Goal: Navigation & Orientation: Understand site structure

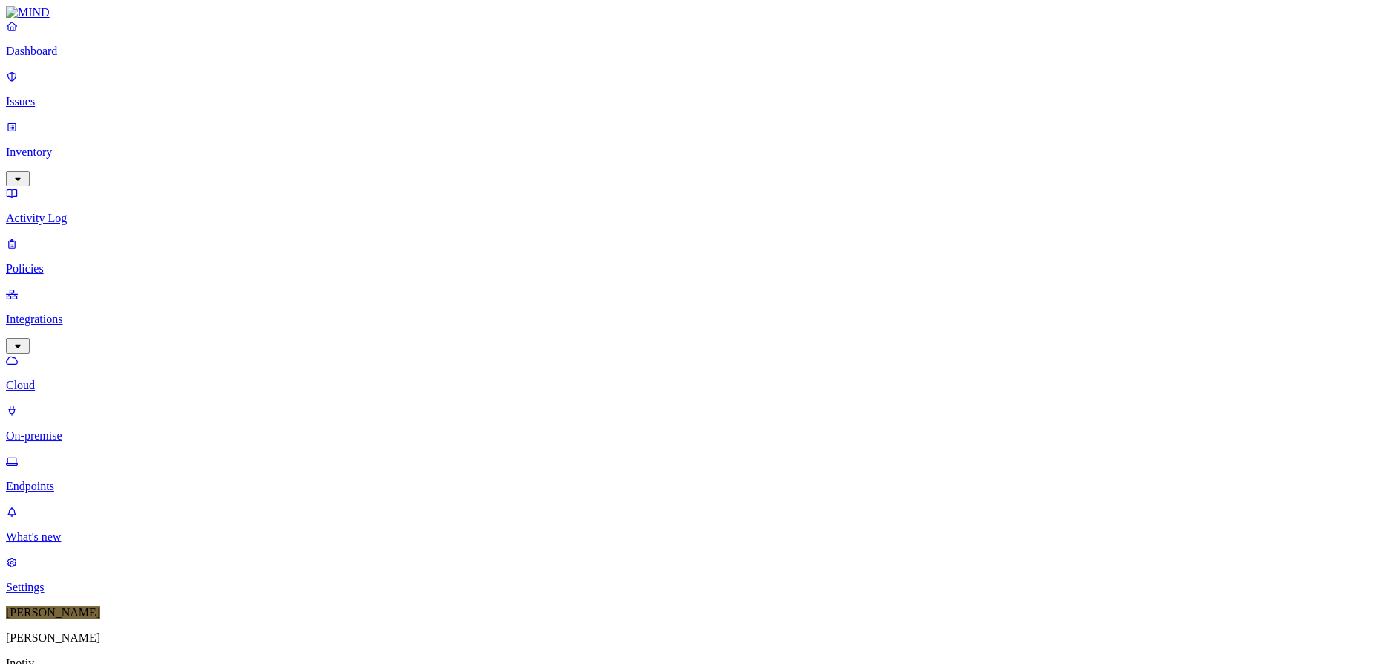
click at [83, 212] on p "Activity Log" at bounding box center [691, 218] width 1370 height 13
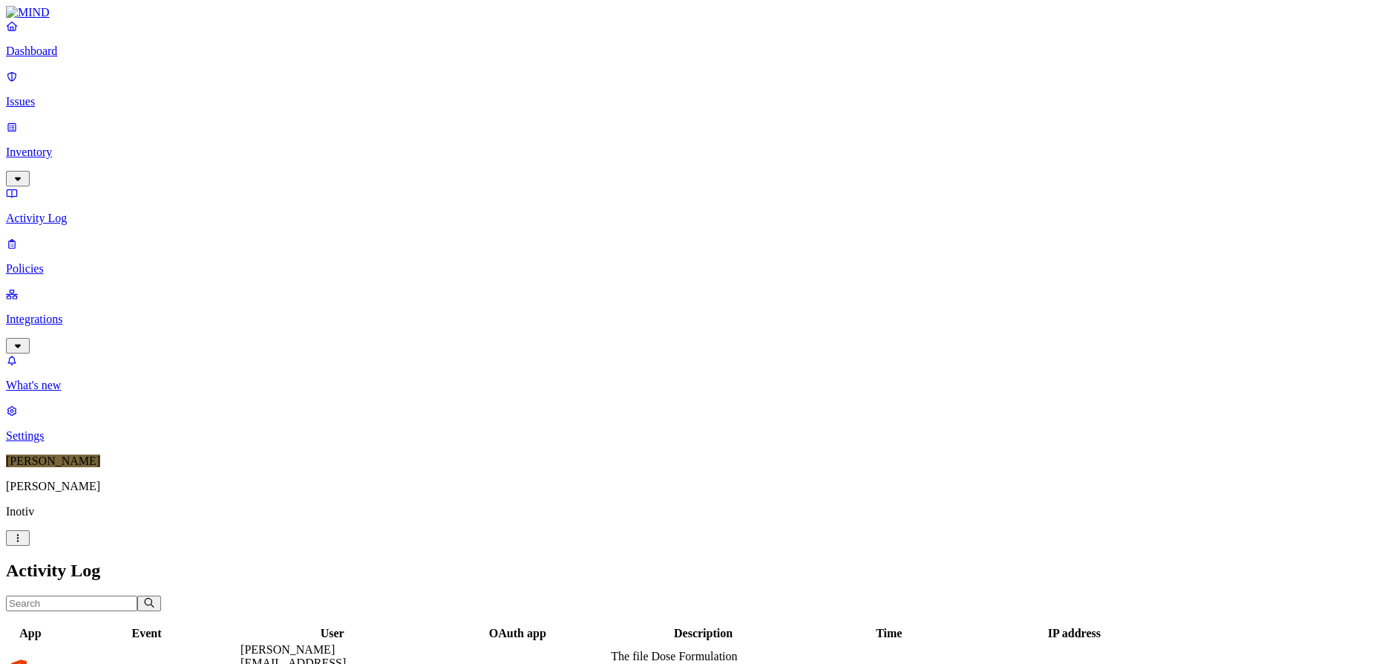
click at [48, 95] on p "Issues" at bounding box center [691, 101] width 1370 height 13
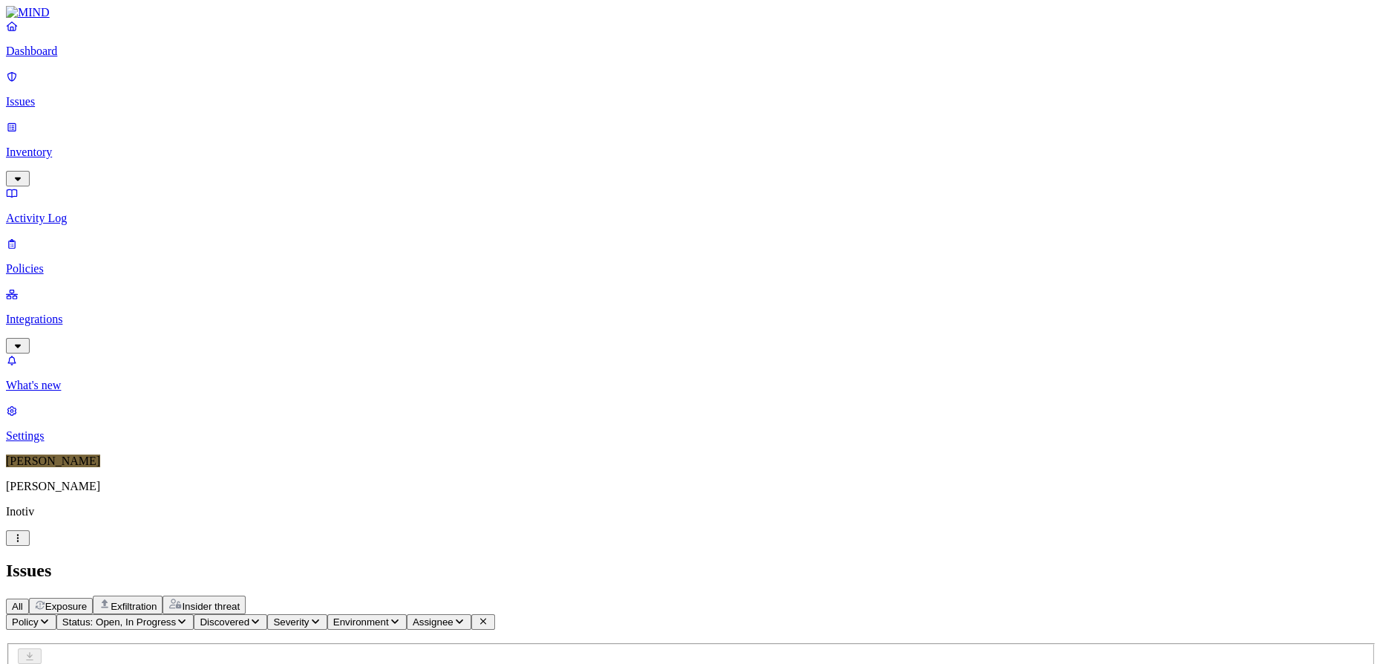
click at [79, 58] on p "Dashboard" at bounding box center [691, 51] width 1370 height 13
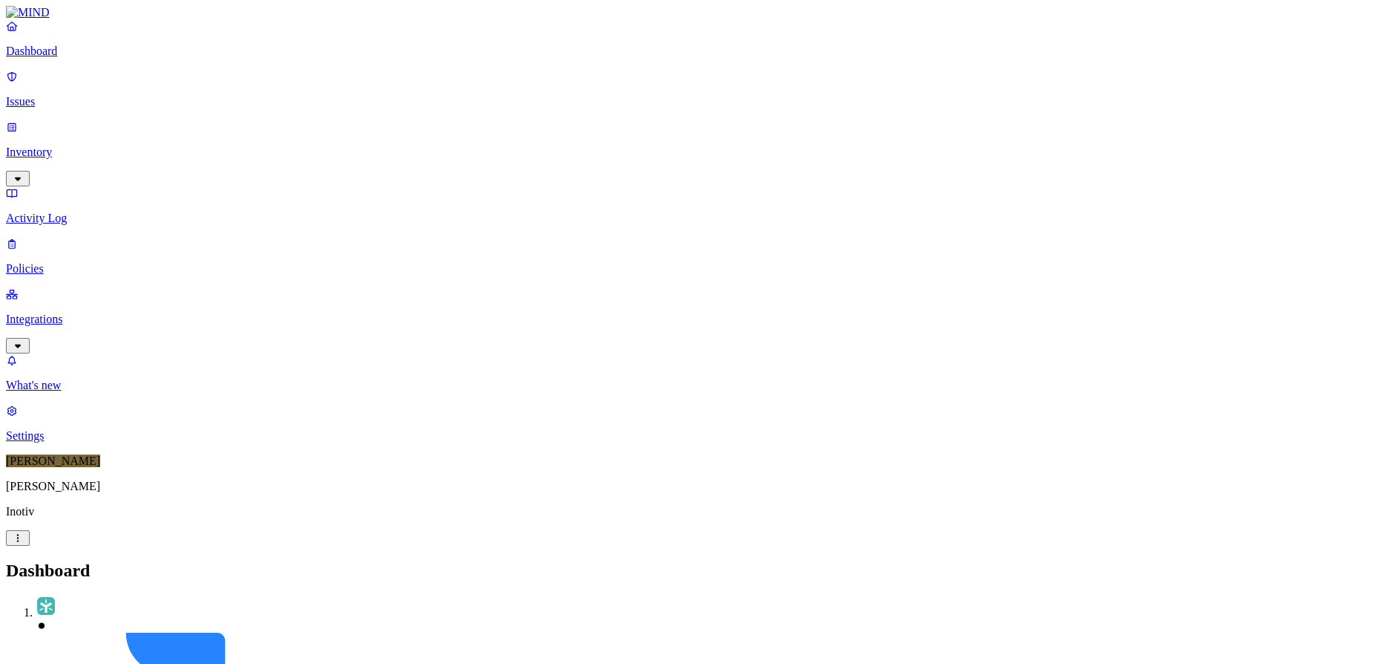
click at [42, 313] on p "Integrations" at bounding box center [691, 319] width 1370 height 13
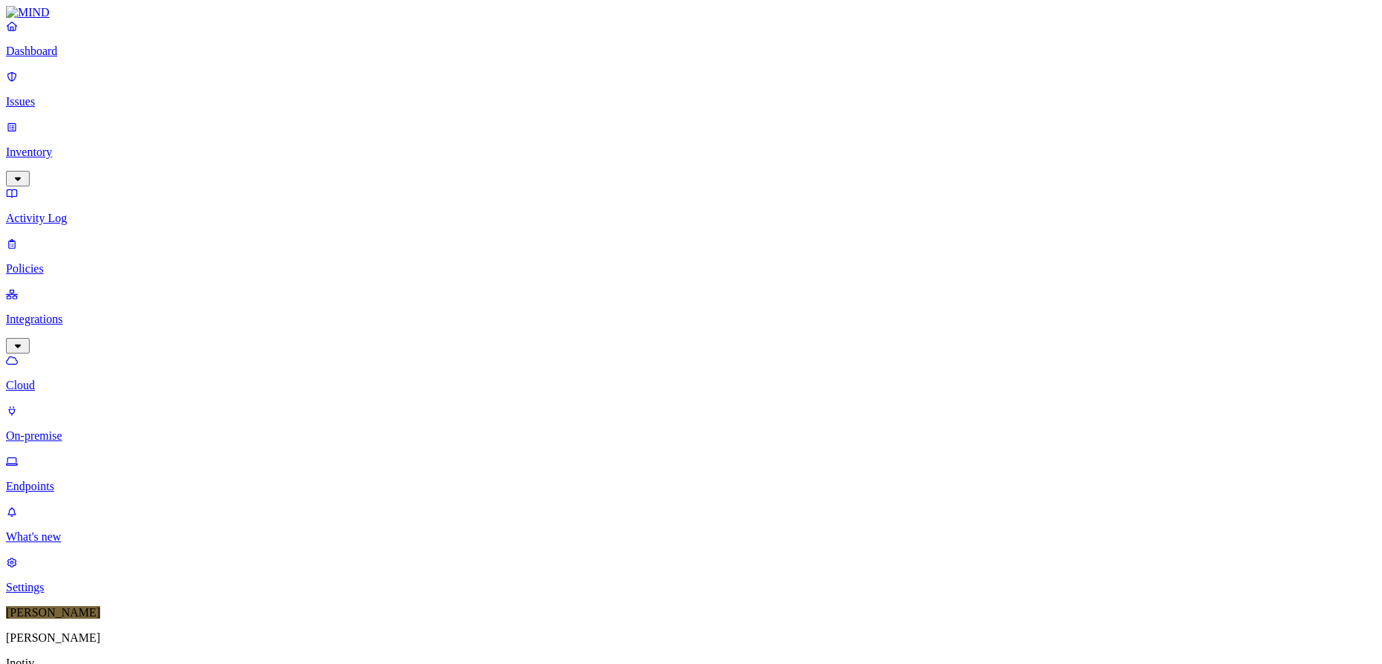
click at [49, 454] on link "Endpoints" at bounding box center [691, 473] width 1370 height 39
click at [74, 262] on p "Policies" at bounding box center [691, 268] width 1370 height 13
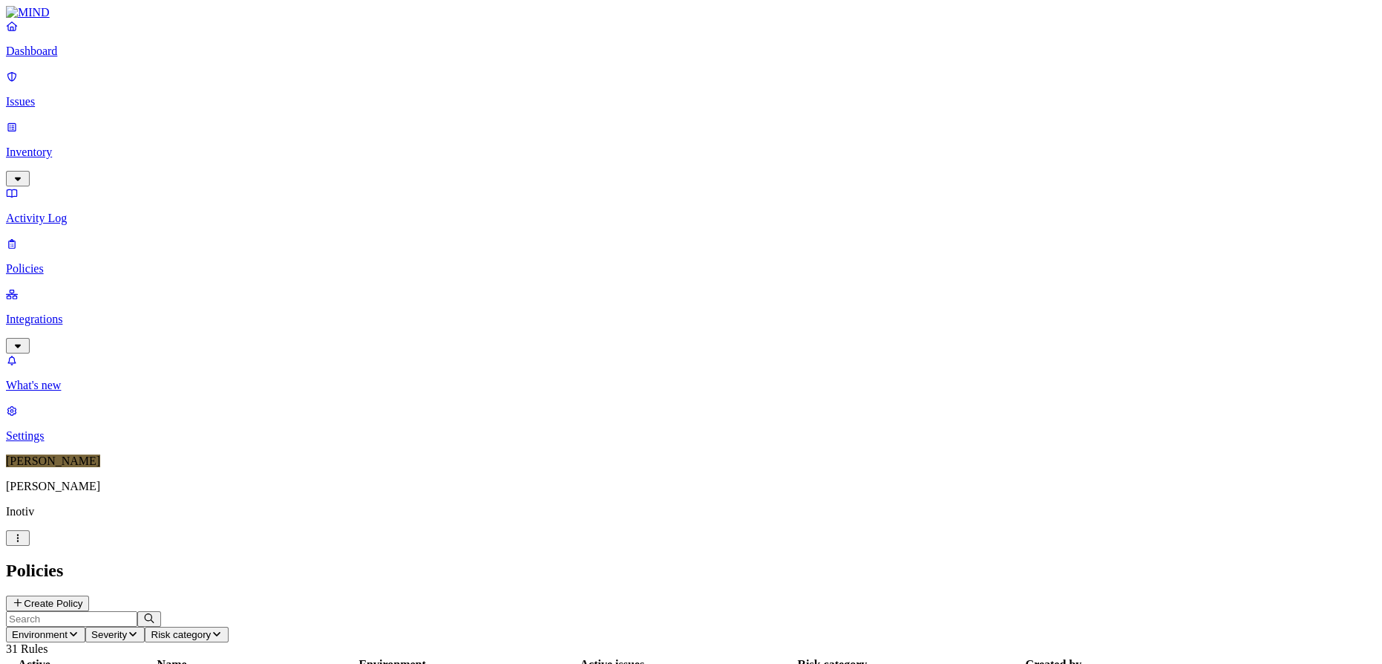
click at [58, 212] on p "Activity Log" at bounding box center [691, 218] width 1370 height 13
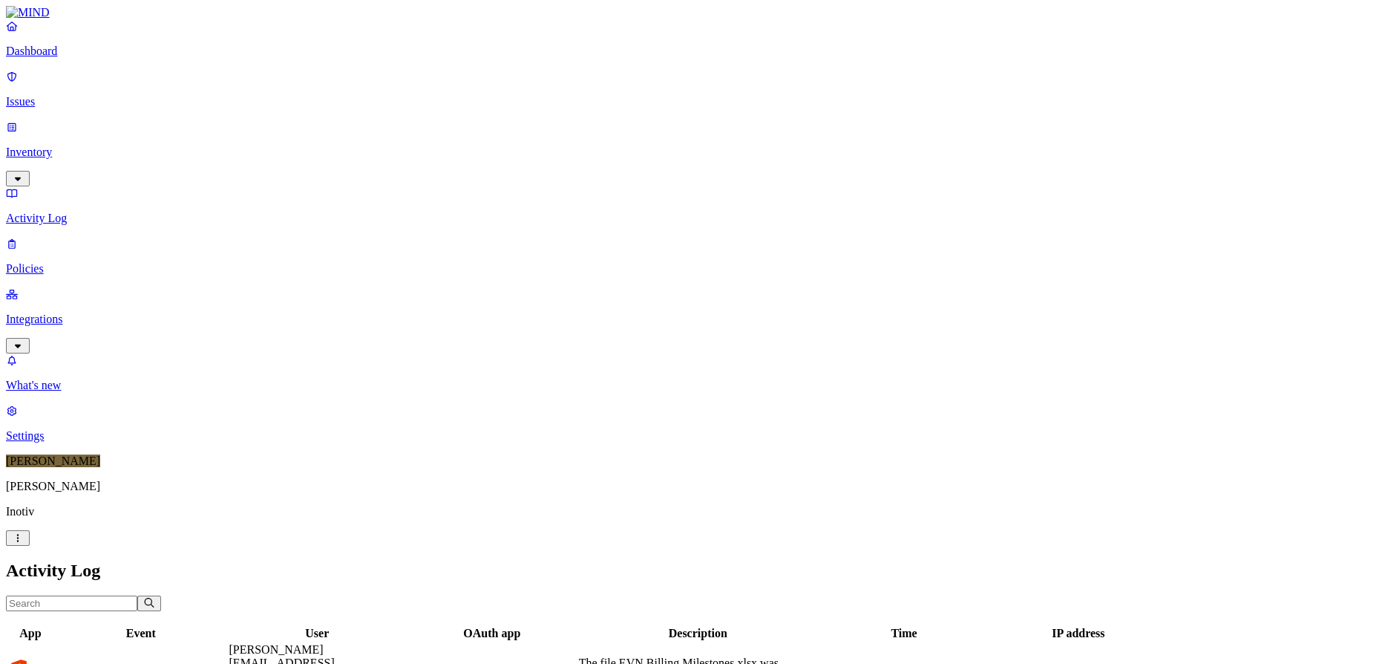
click at [67, 313] on p "Integrations" at bounding box center [691, 319] width 1370 height 13
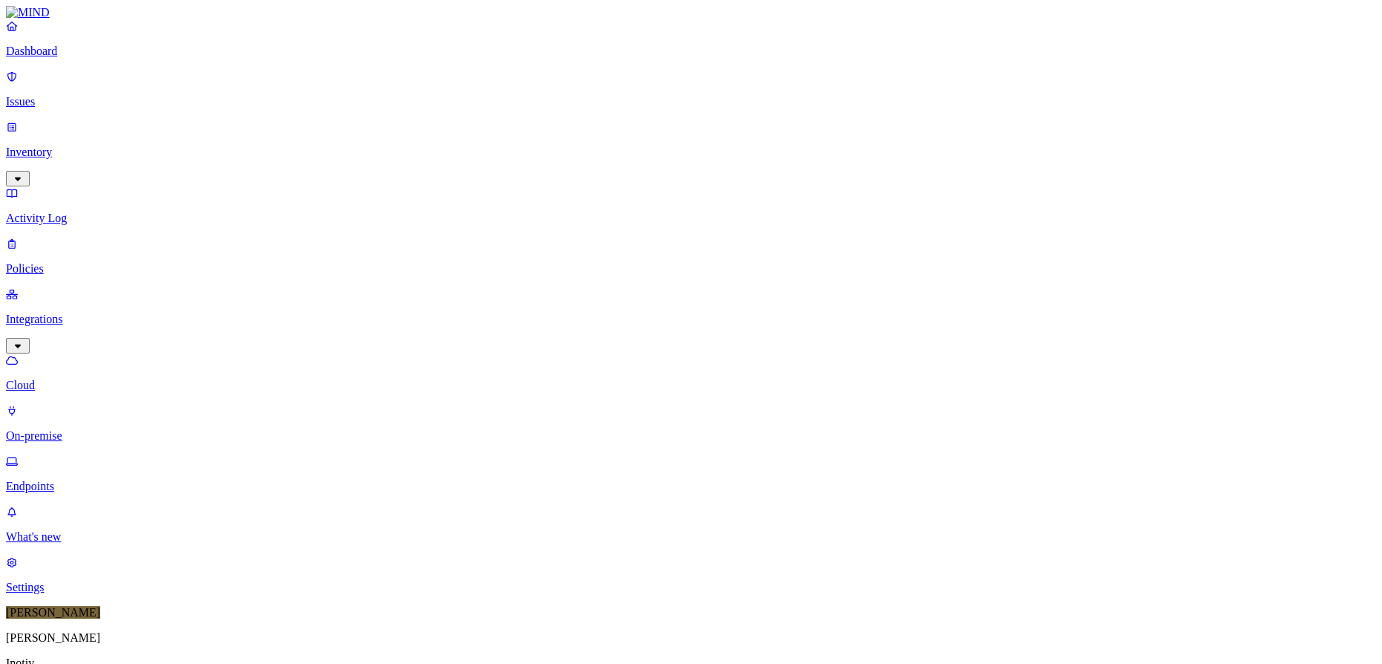
click at [63, 146] on p "Inventory" at bounding box center [691, 152] width 1370 height 13
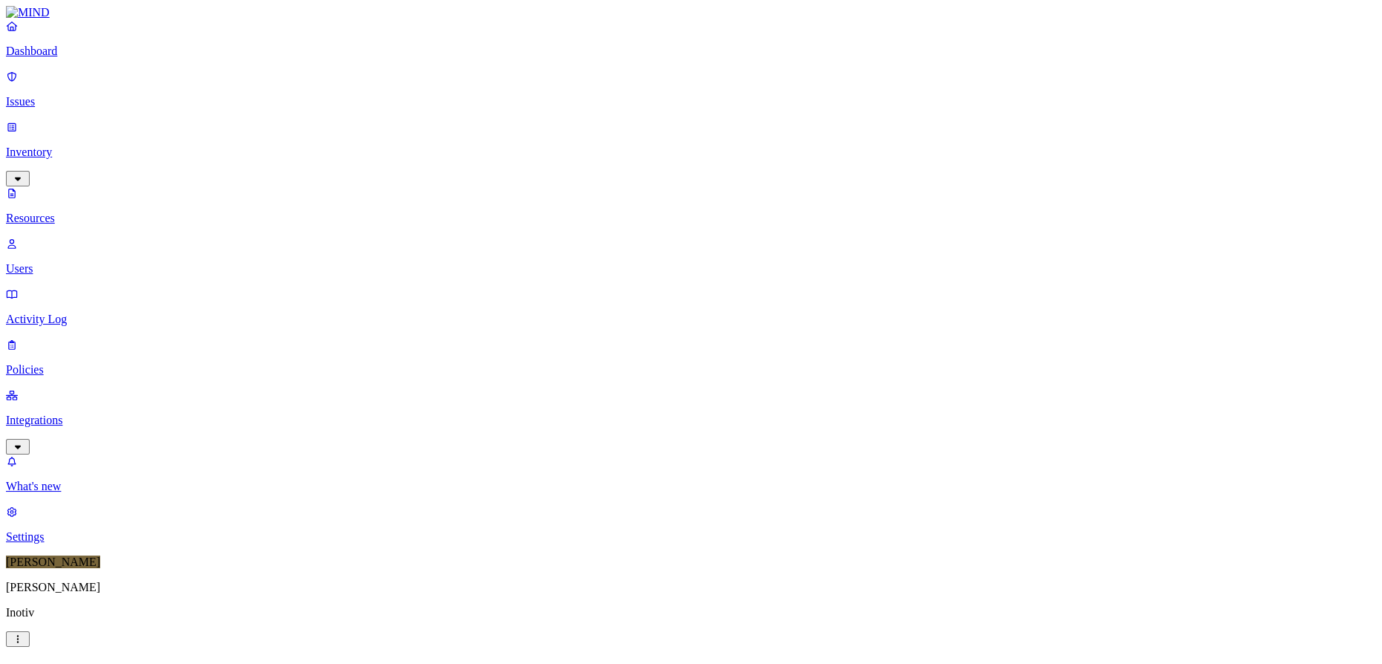
click at [76, 262] on p "Users" at bounding box center [691, 268] width 1370 height 13
click at [55, 95] on p "Issues" at bounding box center [691, 101] width 1370 height 13
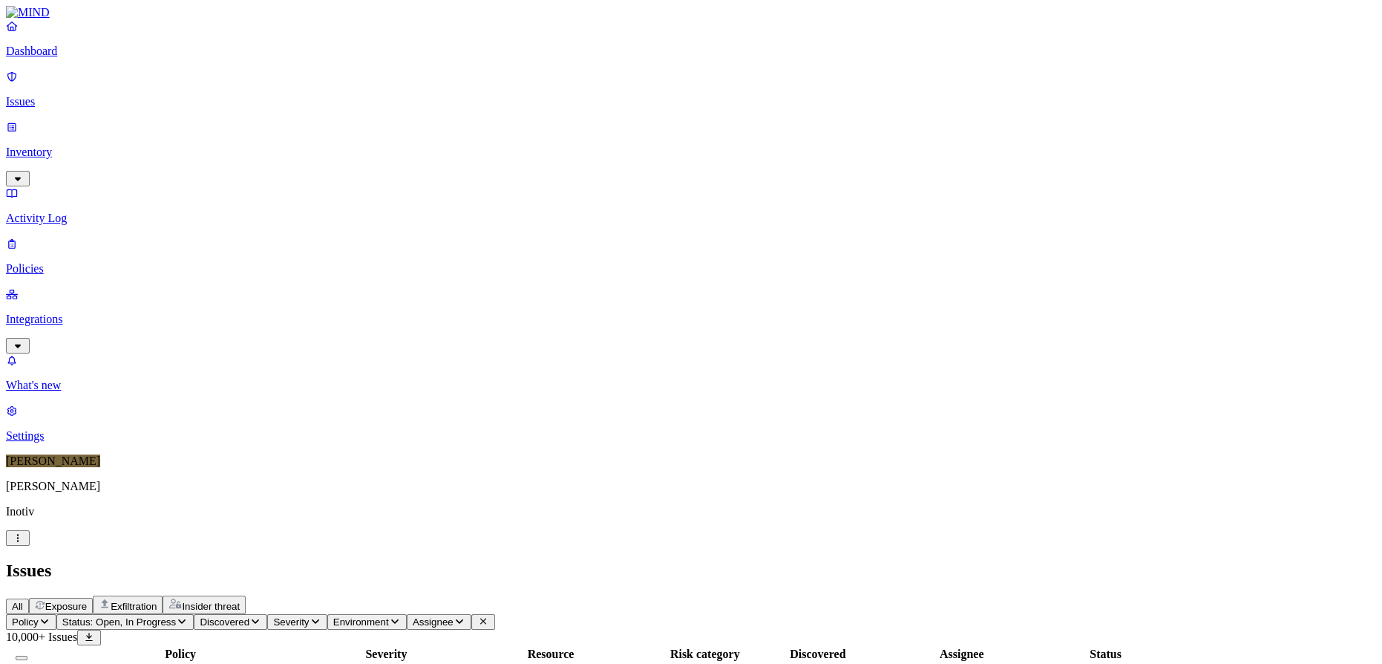
click at [71, 313] on p "Integrations" at bounding box center [691, 319] width 1370 height 13
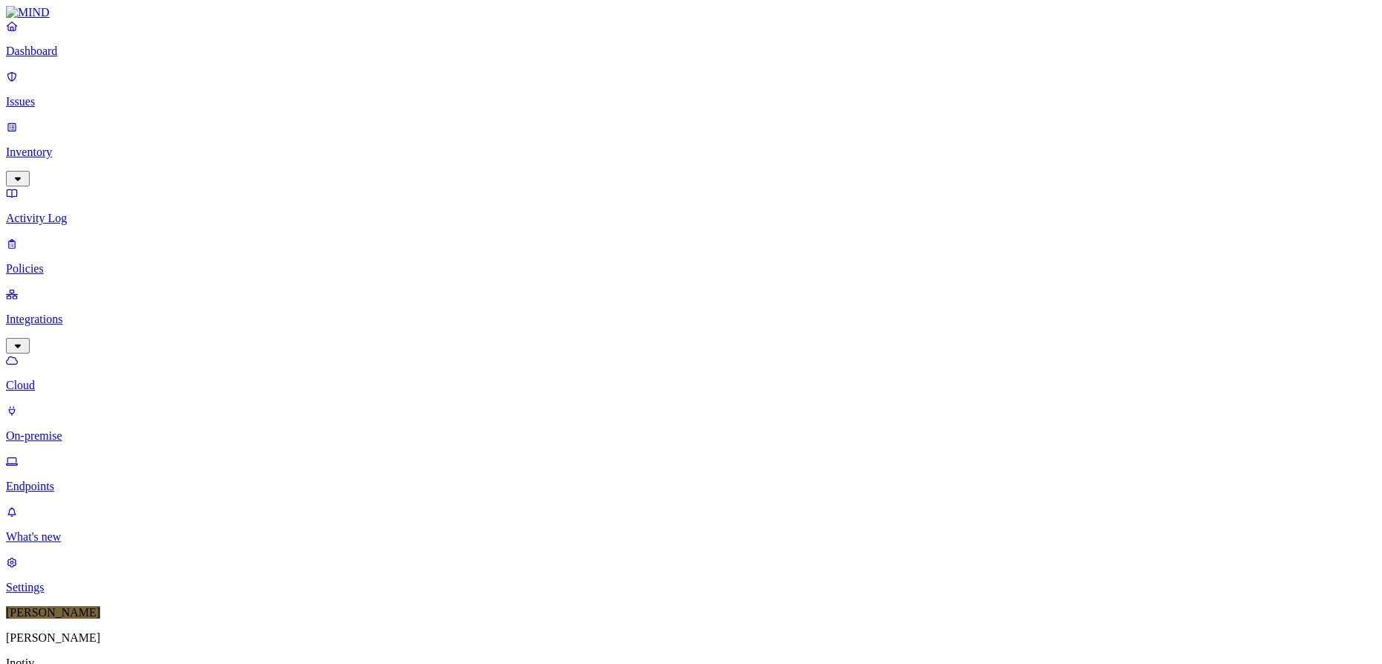
click at [85, 262] on p "Policies" at bounding box center [691, 268] width 1370 height 13
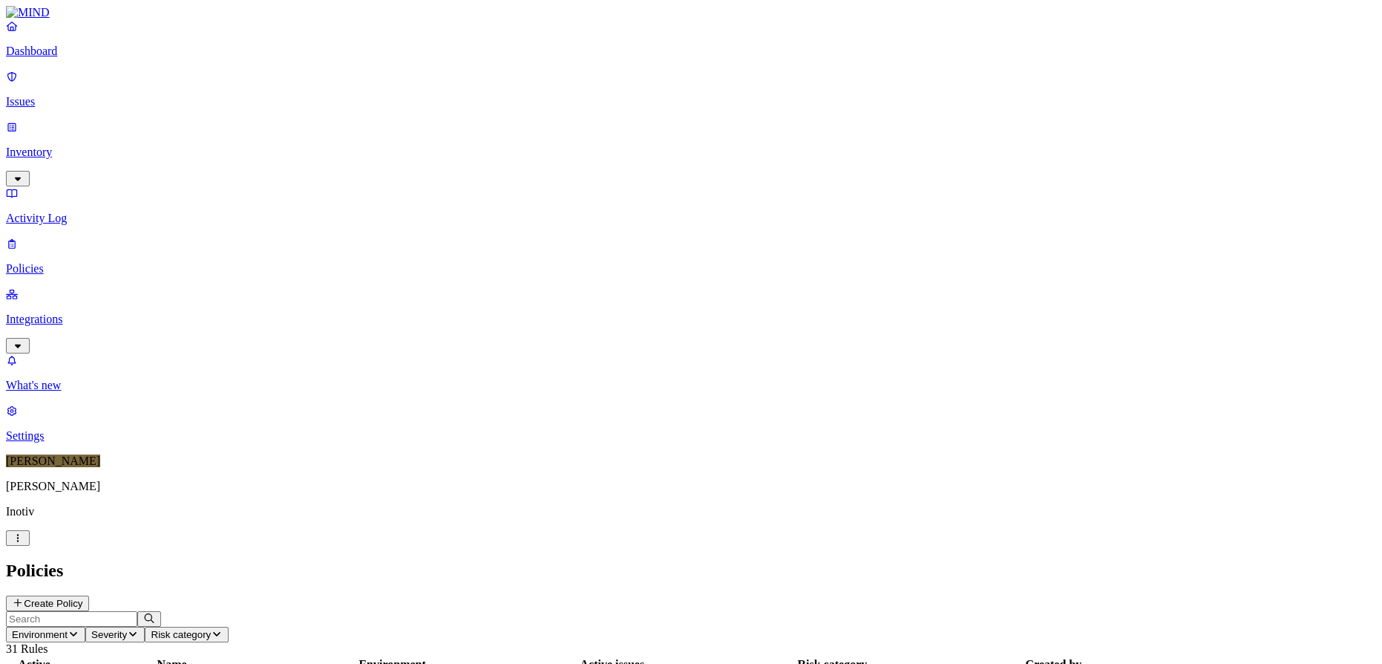
click at [79, 629] on icon "button" at bounding box center [74, 634] width 12 height 10
click at [371, 141] on span "Endpoint" at bounding box center [352, 147] width 44 height 13
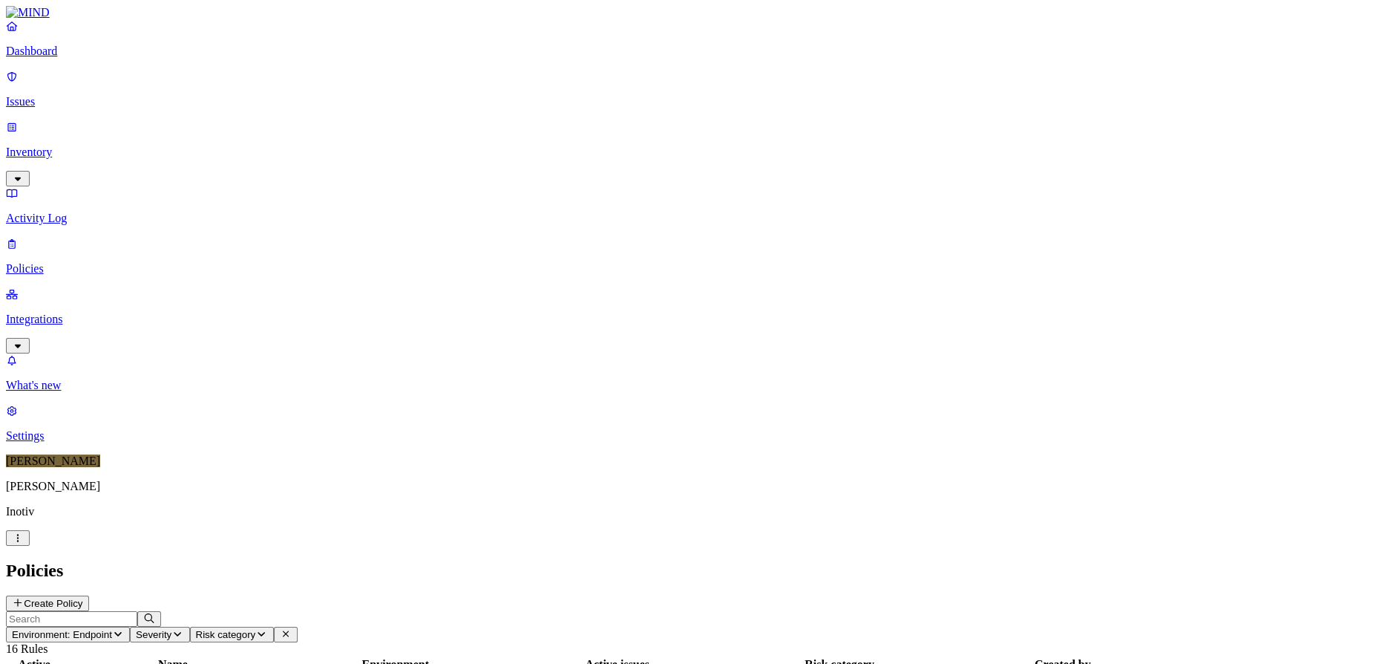
click at [112, 629] on span "Environment: Endpoint" at bounding box center [62, 634] width 100 height 11
click at [358, 101] on span "Cloud" at bounding box center [344, 107] width 29 height 13
click at [354, 146] on span "Endpoint" at bounding box center [352, 152] width 44 height 13
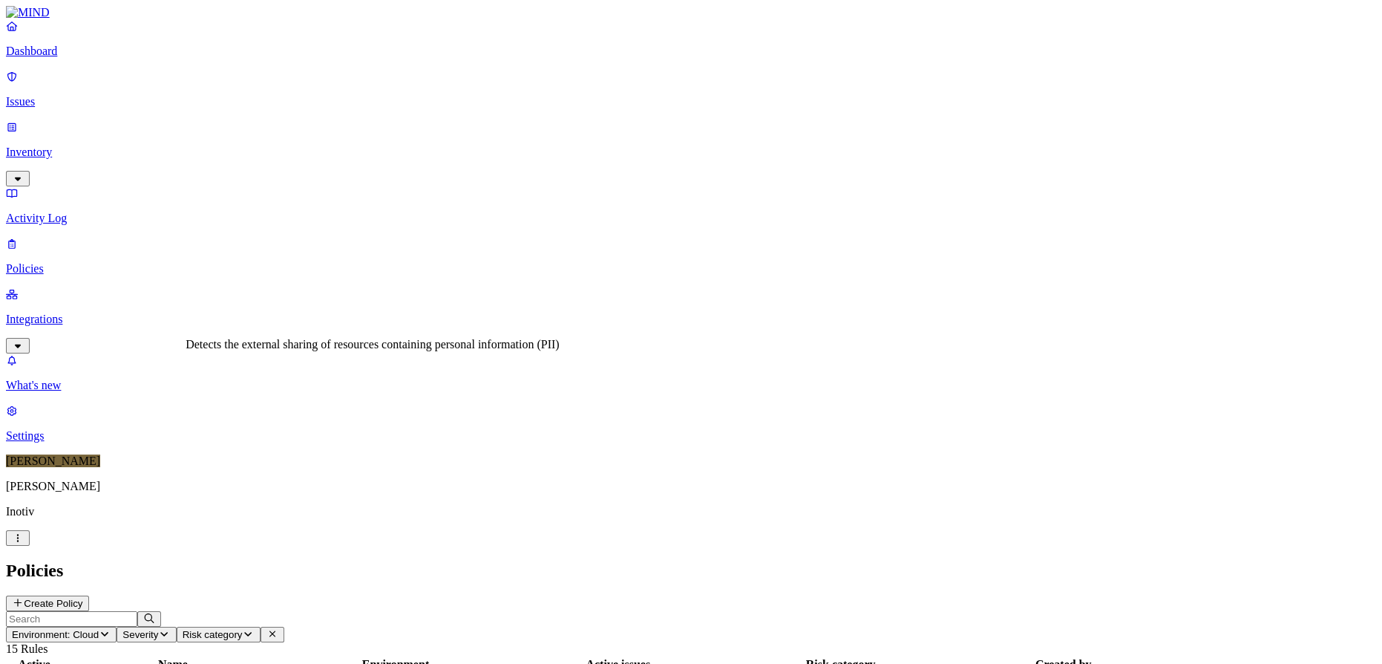
click at [99, 629] on span "Environment: Cloud" at bounding box center [55, 634] width 87 height 11
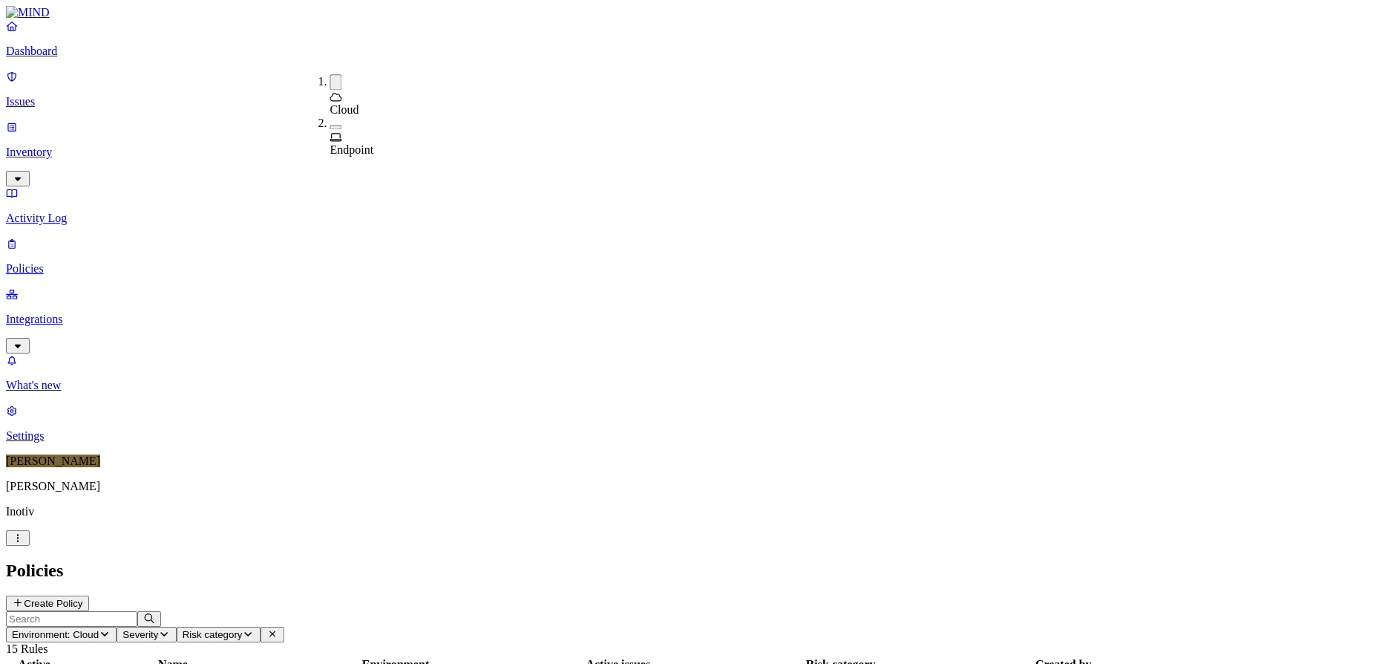
click at [360, 143] on span "Endpoint" at bounding box center [352, 149] width 44 height 13
click at [347, 103] on span "Cloud" at bounding box center [344, 109] width 29 height 13
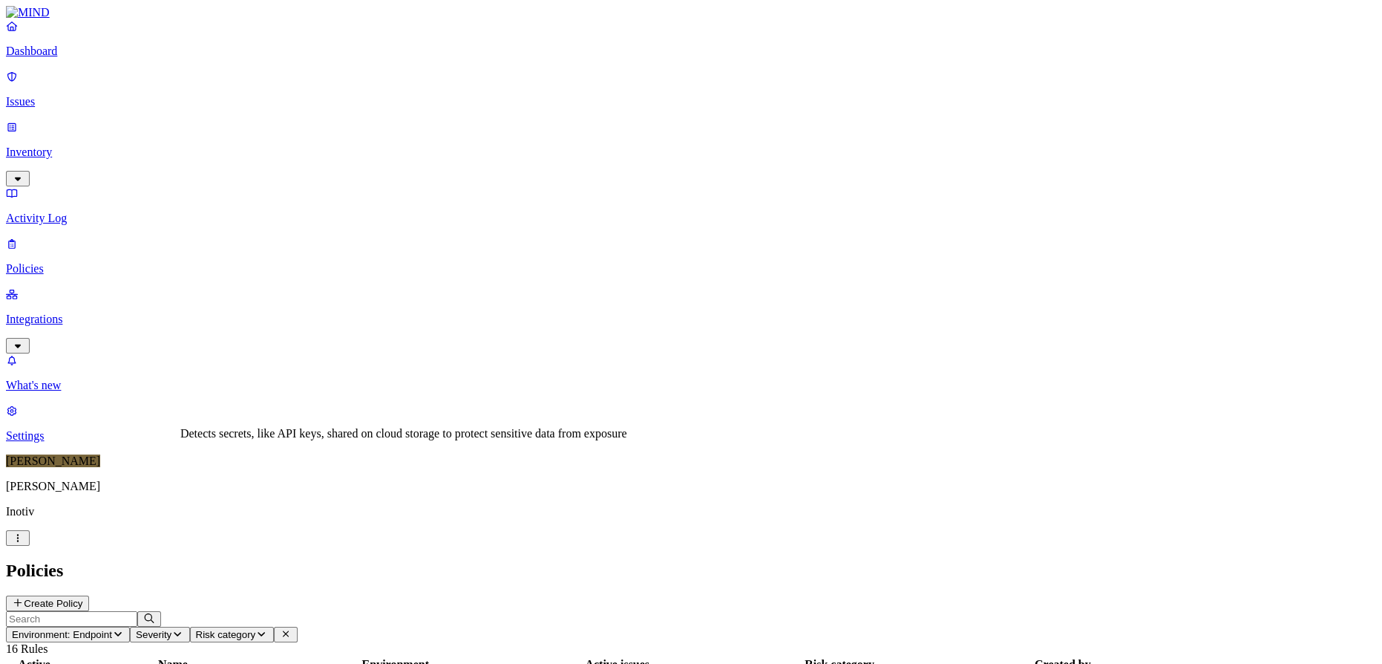
click at [124, 629] on icon "button" at bounding box center [118, 634] width 12 height 10
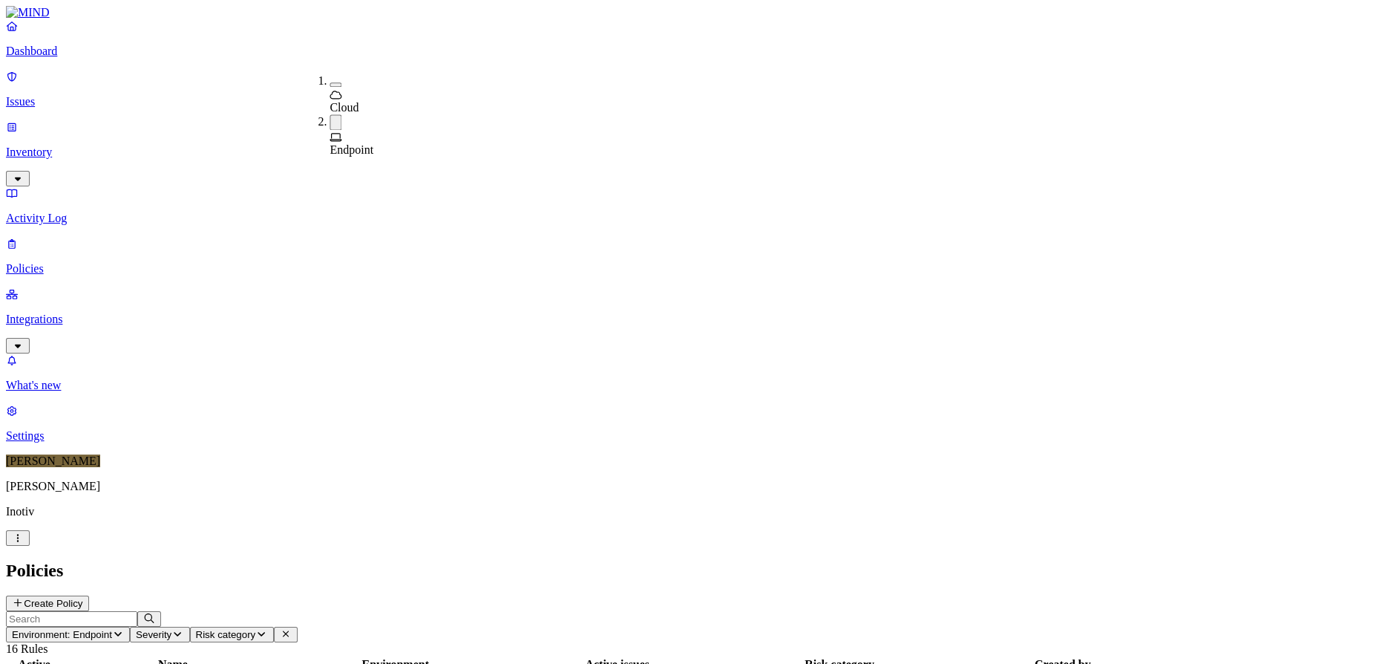
click at [330, 77] on div "Cloud" at bounding box center [330, 94] width 0 height 40
click at [364, 146] on span "Endpoint" at bounding box center [352, 152] width 44 height 13
click at [373, 561] on h2 "Policies" at bounding box center [691, 571] width 1370 height 20
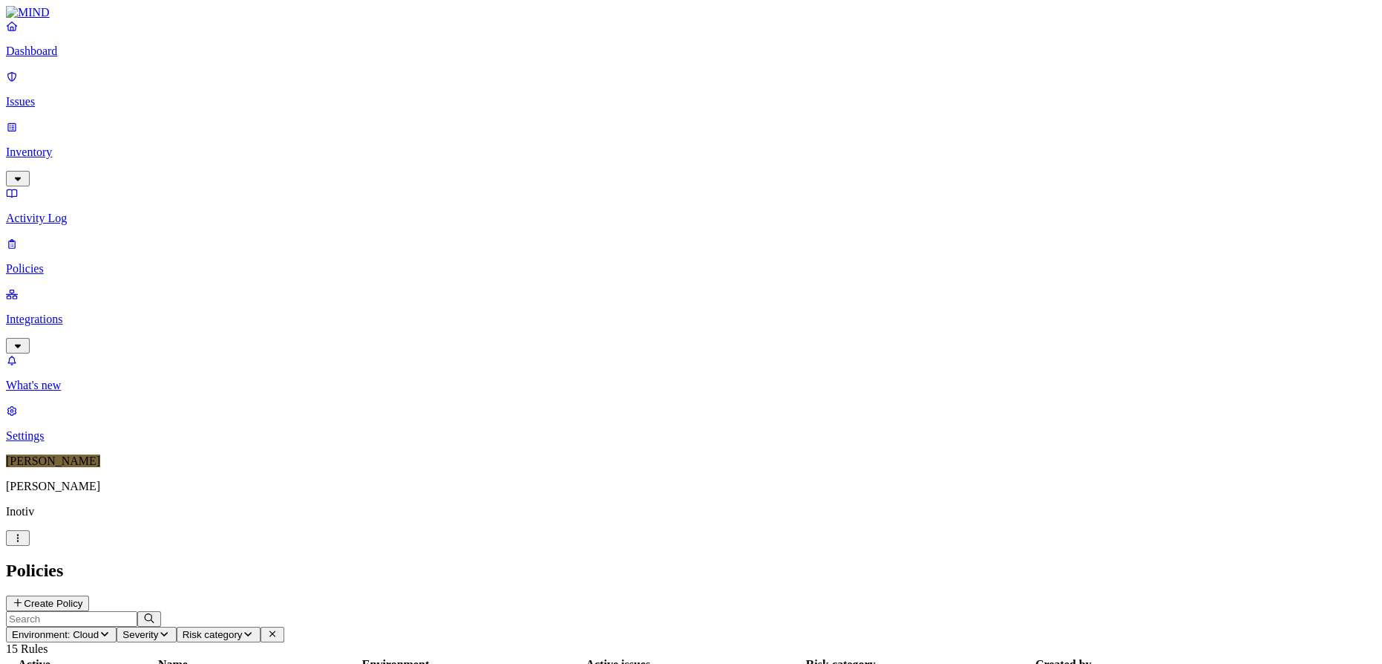
click at [48, 95] on p "Issues" at bounding box center [691, 101] width 1370 height 13
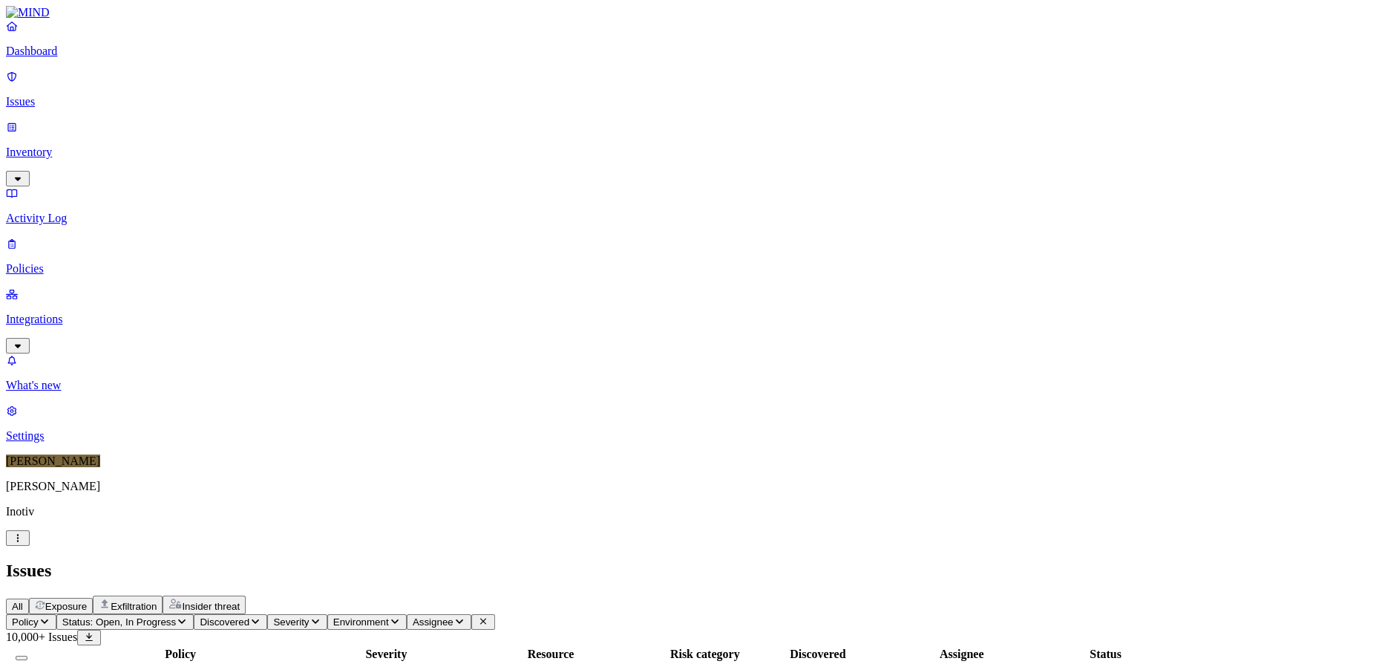
click at [48, 95] on p "Issues" at bounding box center [691, 101] width 1370 height 13
click at [47, 262] on p "Policies" at bounding box center [691, 268] width 1370 height 13
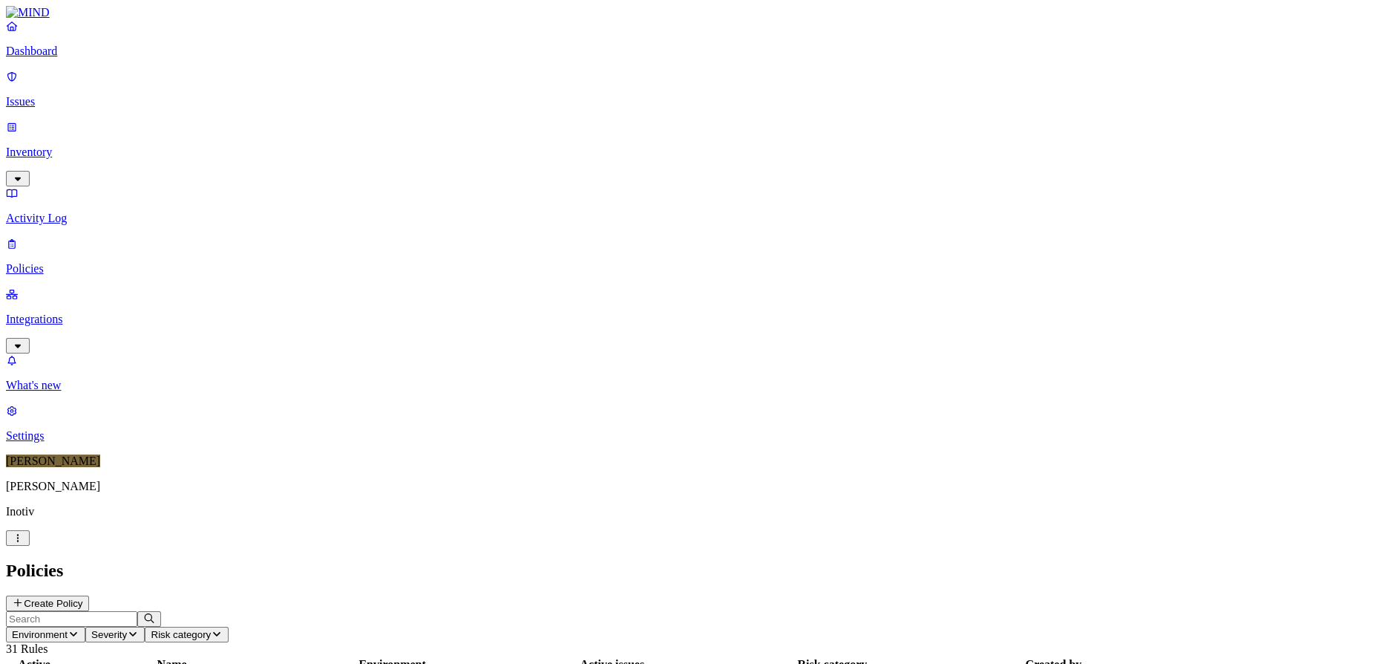
scroll to position [370, 0]
click at [53, 95] on p "Issues" at bounding box center [691, 101] width 1370 height 13
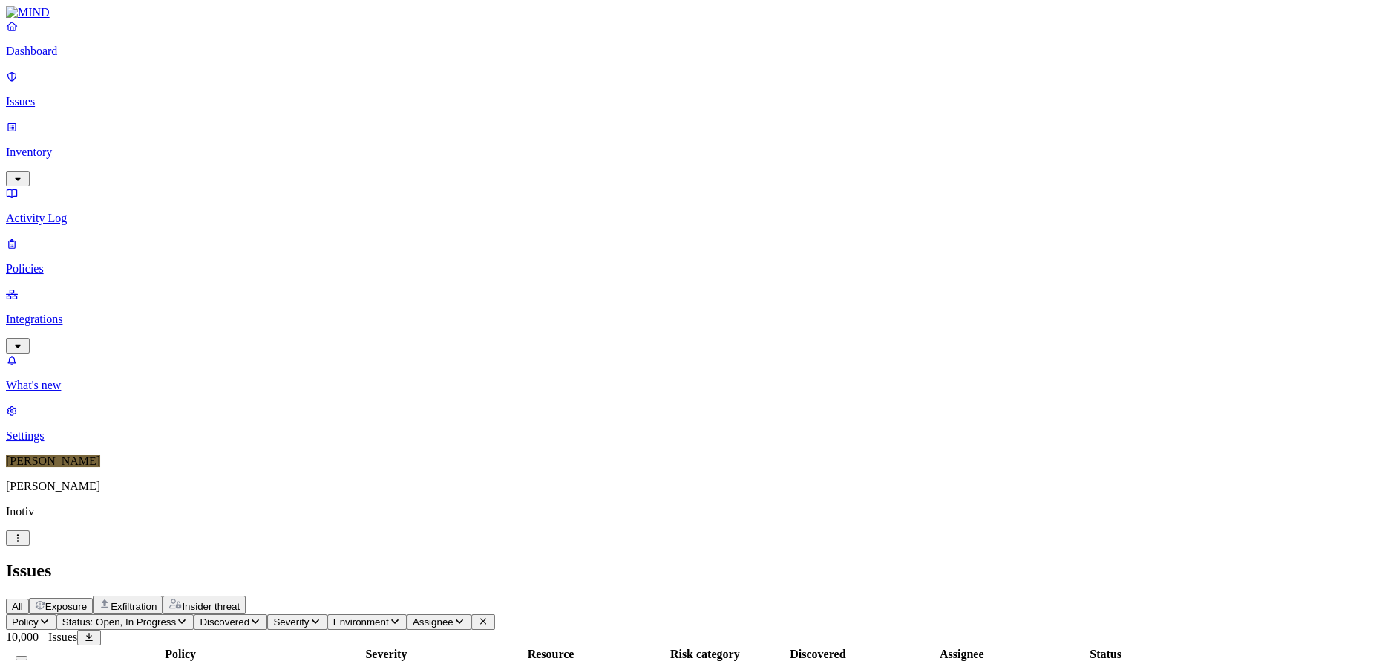
click at [79, 313] on p "Integrations" at bounding box center [691, 319] width 1370 height 13
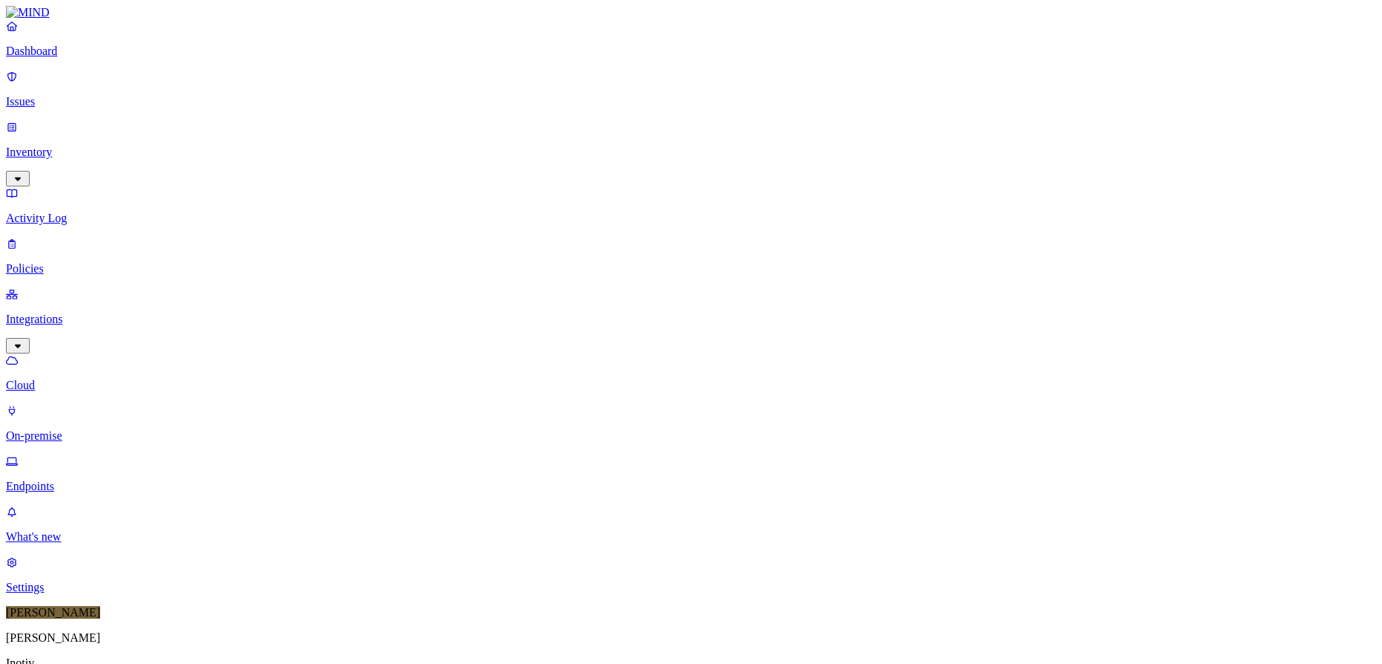
click at [65, 379] on p "Cloud" at bounding box center [691, 385] width 1370 height 13
click at [75, 480] on p "Endpoints" at bounding box center [691, 486] width 1370 height 13
click at [65, 480] on p "Endpoints" at bounding box center [691, 486] width 1370 height 13
click at [60, 379] on p "Cloud" at bounding box center [691, 385] width 1370 height 13
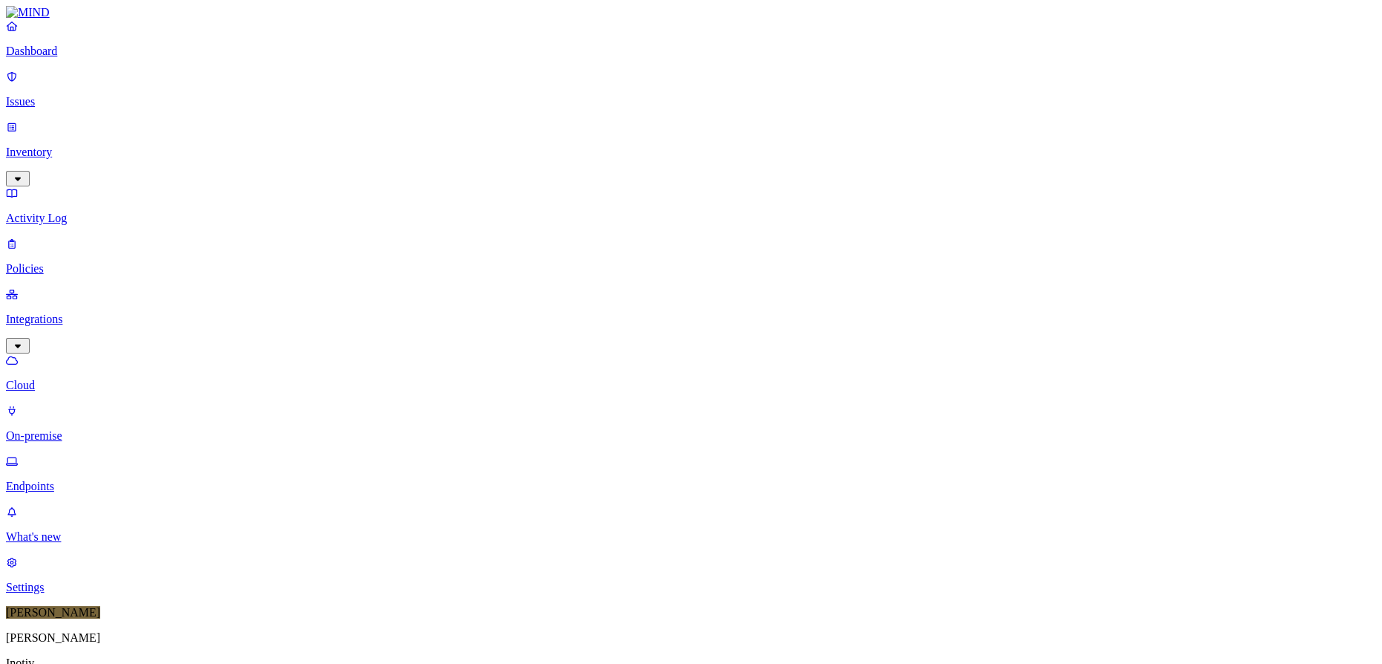
click at [64, 146] on p "Inventory" at bounding box center [691, 152] width 1370 height 13
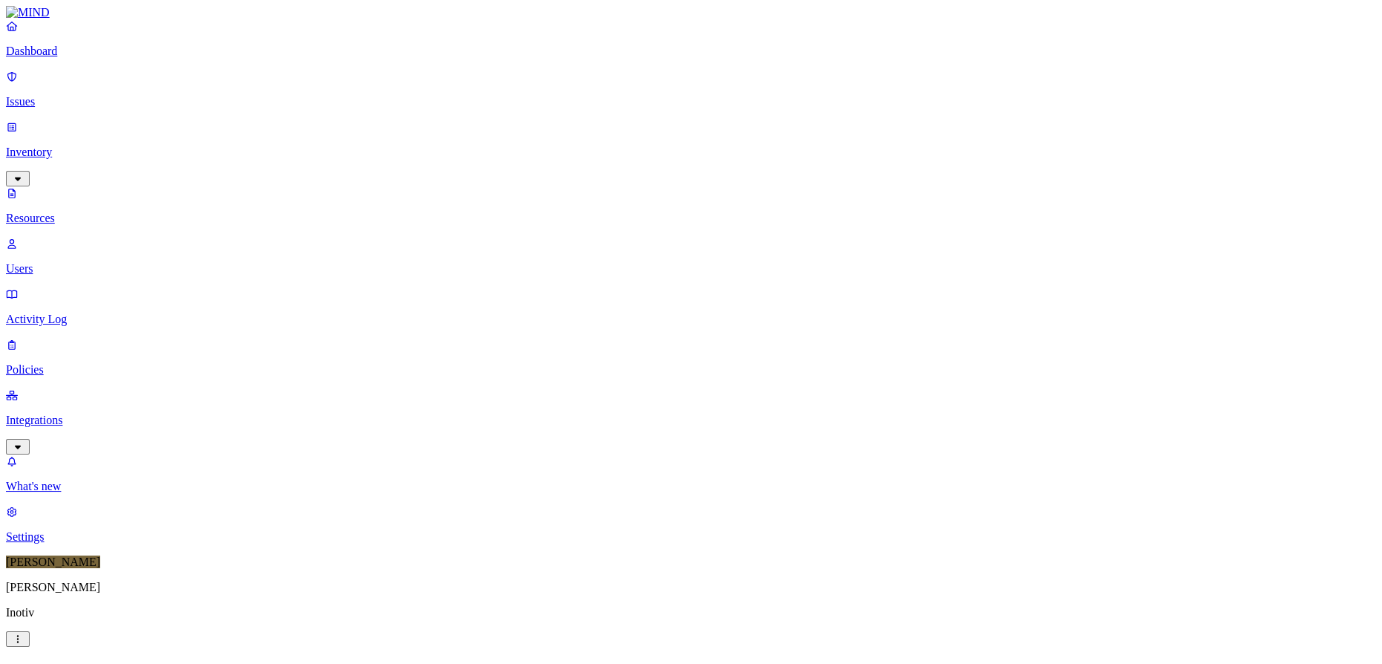
click at [82, 414] on p "Integrations" at bounding box center [691, 420] width 1370 height 13
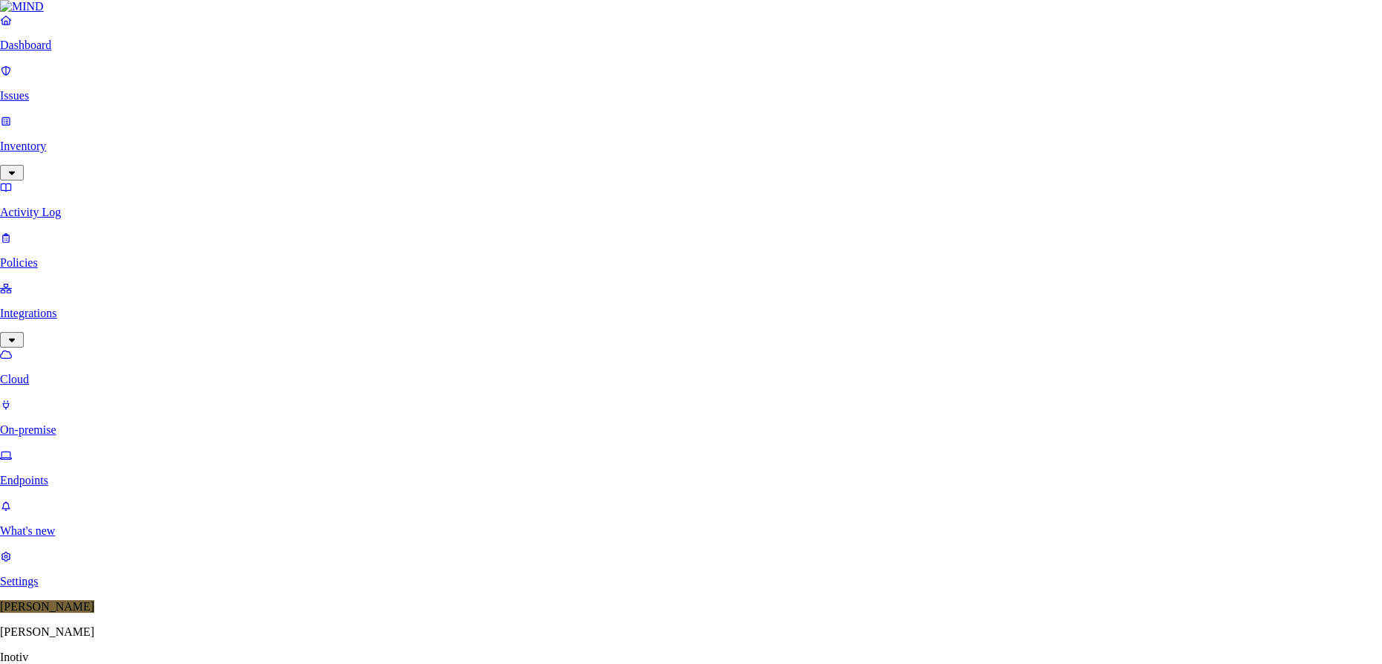
scroll to position [344, 0]
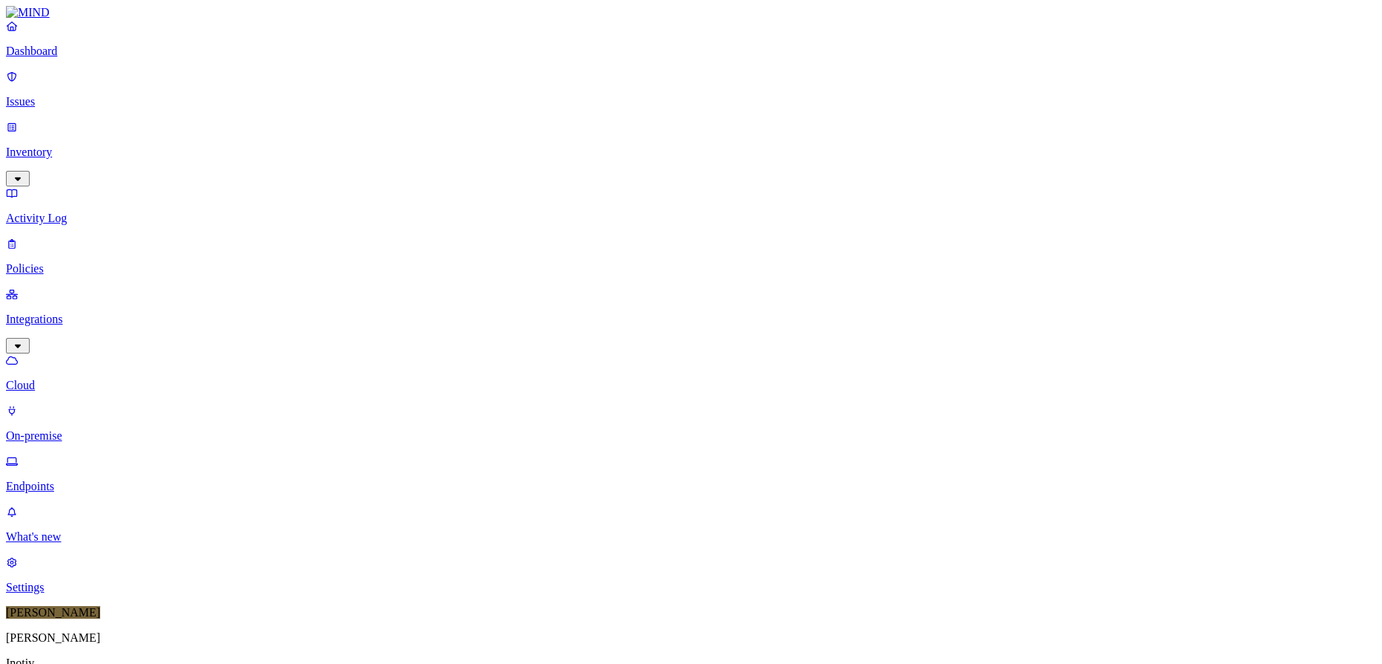
click at [82, 404] on link "On-premise" at bounding box center [691, 423] width 1370 height 39
click at [96, 480] on p "Endpoints" at bounding box center [691, 486] width 1370 height 13
click at [69, 379] on p "Cloud" at bounding box center [691, 385] width 1370 height 13
